Goal: Task Accomplishment & Management: Complete application form

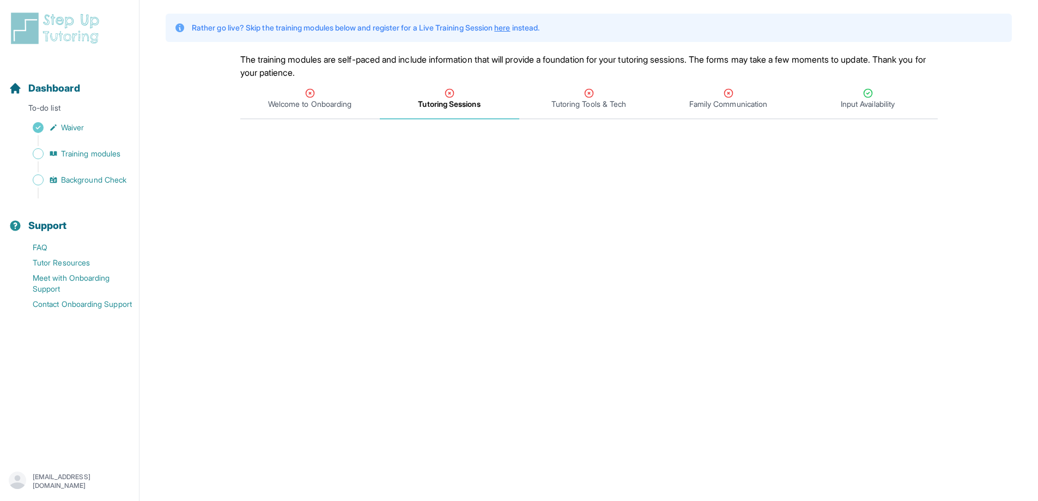
scroll to position [60, 0]
click at [572, 90] on div "Tutoring Tools & Tech" at bounding box center [588, 101] width 135 height 22
click at [737, 88] on span "Family Communication" at bounding box center [728, 101] width 139 height 40
click at [48, 153] on link "Training modules" at bounding box center [74, 153] width 130 height 15
click at [86, 161] on div "Sidebar" at bounding box center [72, 166] width 126 height 11
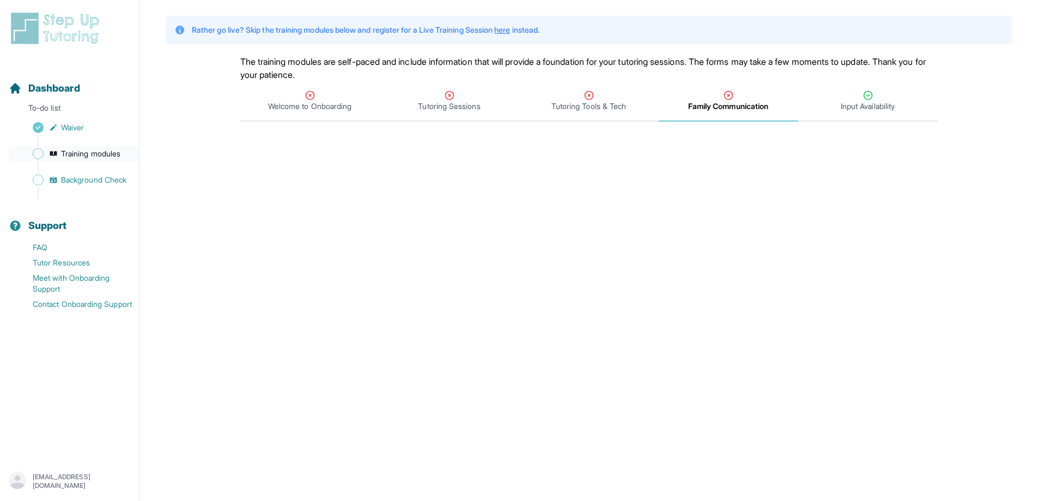
click at [82, 158] on span "Training modules" at bounding box center [90, 153] width 59 height 11
click at [39, 150] on span "Sidebar" at bounding box center [38, 153] width 11 height 11
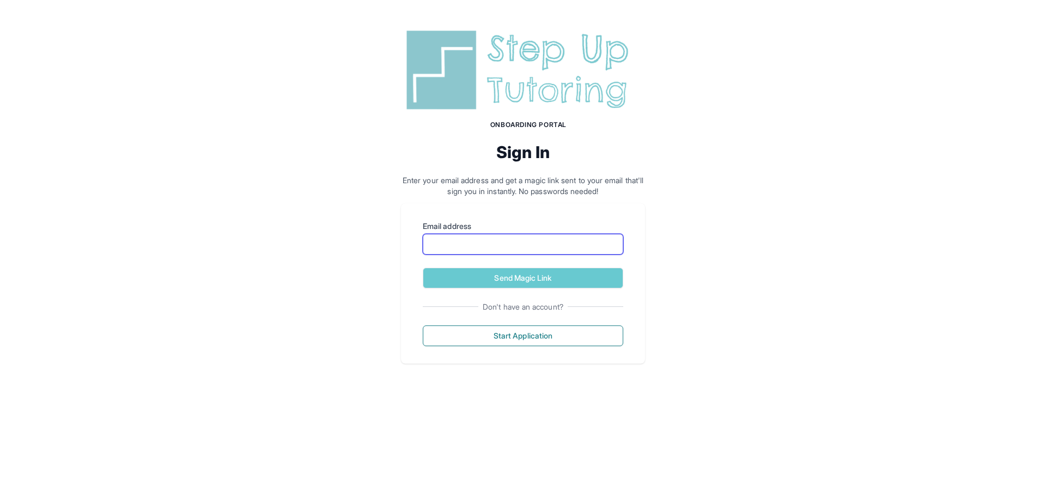
click at [492, 252] on input "Email address" at bounding box center [523, 244] width 201 height 21
type input "**********"
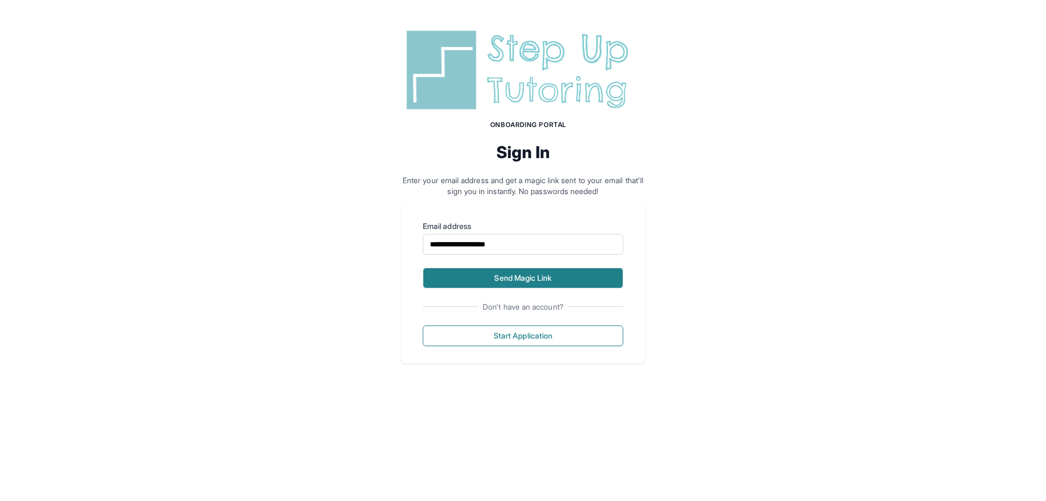
click at [528, 283] on button "Send Magic Link" at bounding box center [523, 278] width 201 height 21
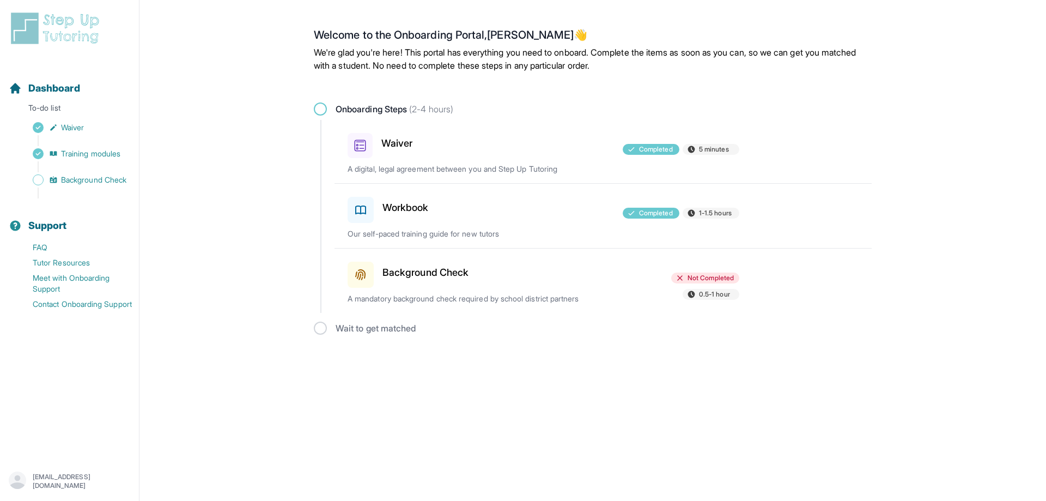
click at [463, 273] on h3 "Background Check" at bounding box center [425, 272] width 86 height 15
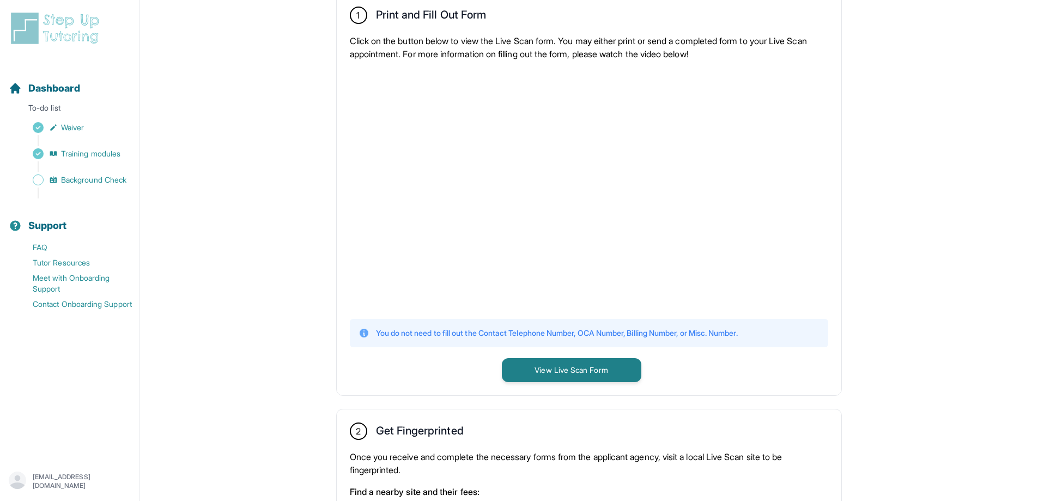
scroll to position [272, 0]
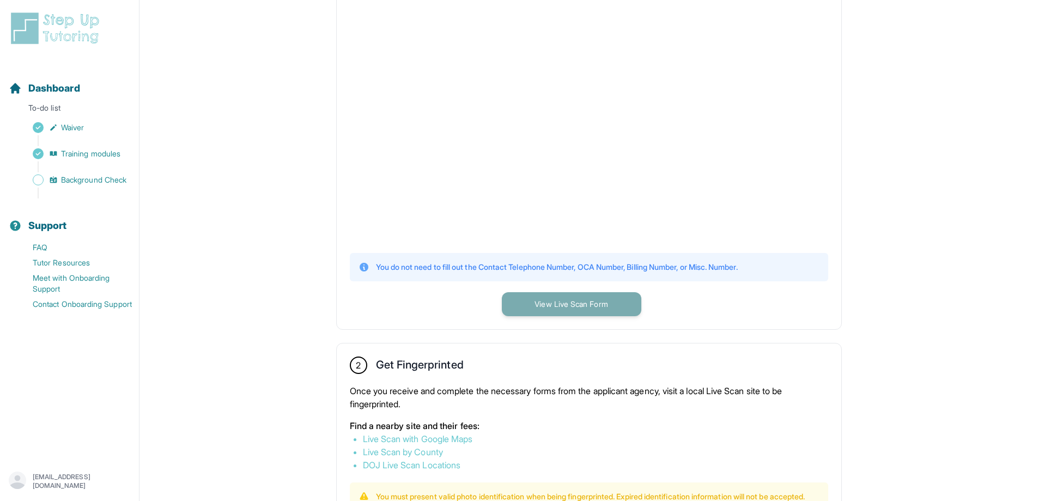
click at [525, 301] on button "View Live Scan Form" at bounding box center [571, 304] width 139 height 24
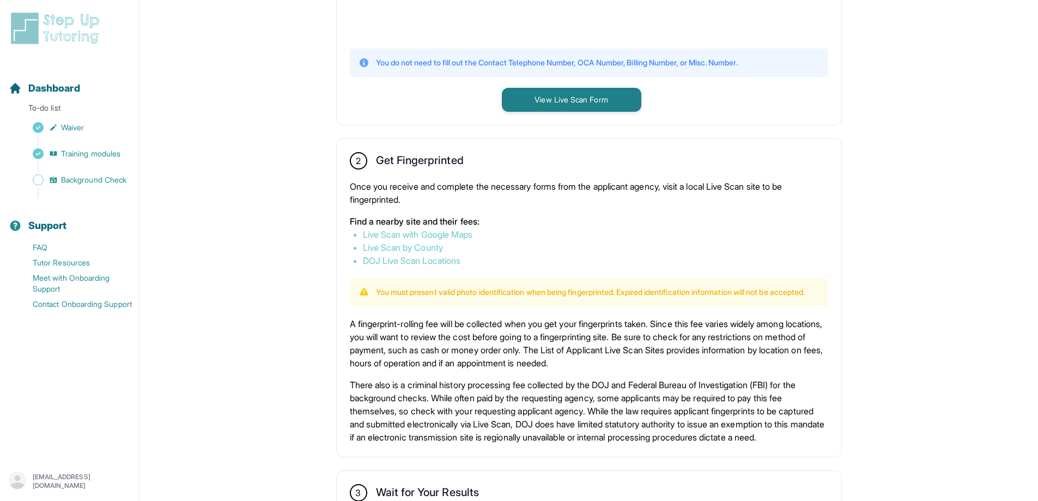
scroll to position [449, 0]
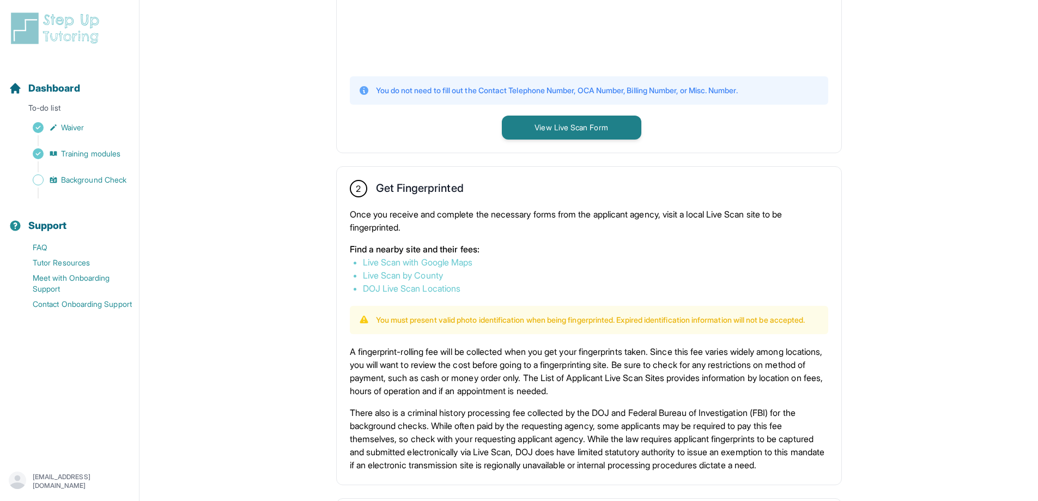
click at [460, 259] on link "Live Scan with Google Maps" at bounding box center [418, 262] width 110 height 11
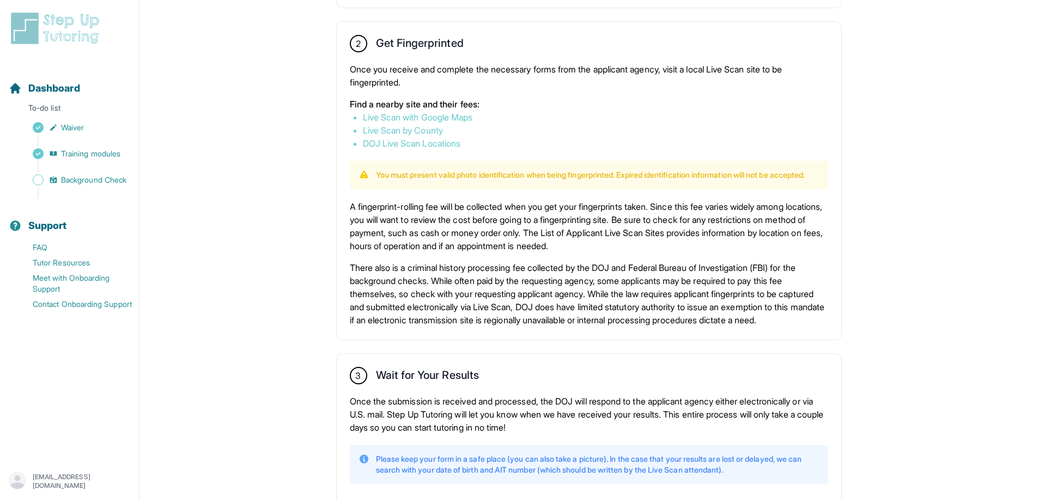
scroll to position [503, 0]
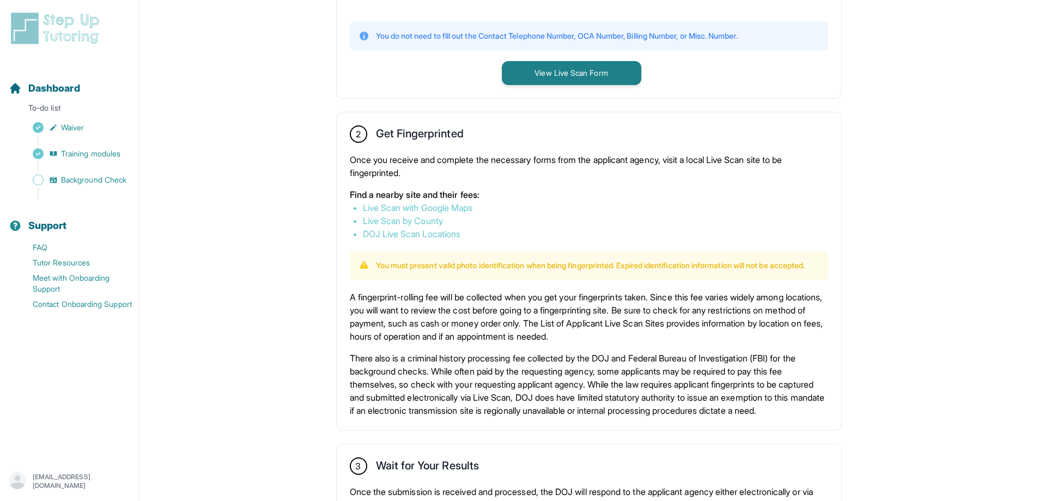
click at [467, 206] on link "Live Scan with Google Maps" at bounding box center [418, 207] width 110 height 11
